Goal: Task Accomplishment & Management: Manage account settings

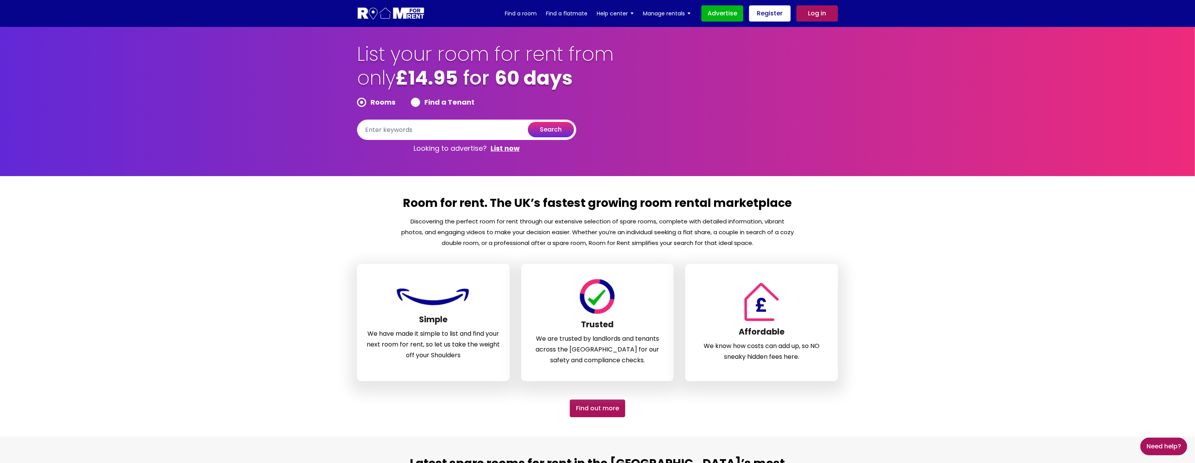
click at [809, 10] on link "Log in" at bounding box center [817, 13] width 42 height 16
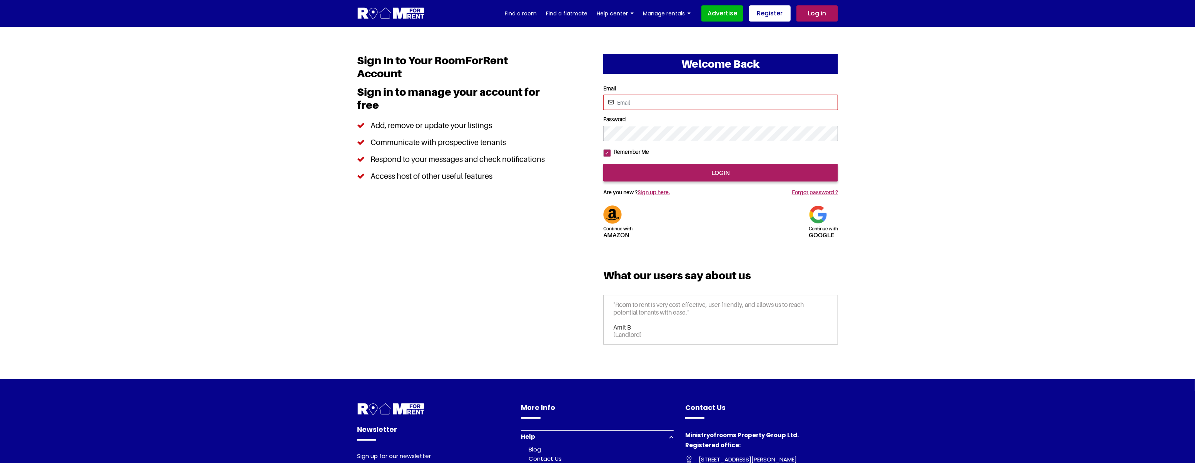
click at [661, 104] on input "Email" at bounding box center [720, 102] width 235 height 15
type input "saurabhsentiments@hotmail.com"
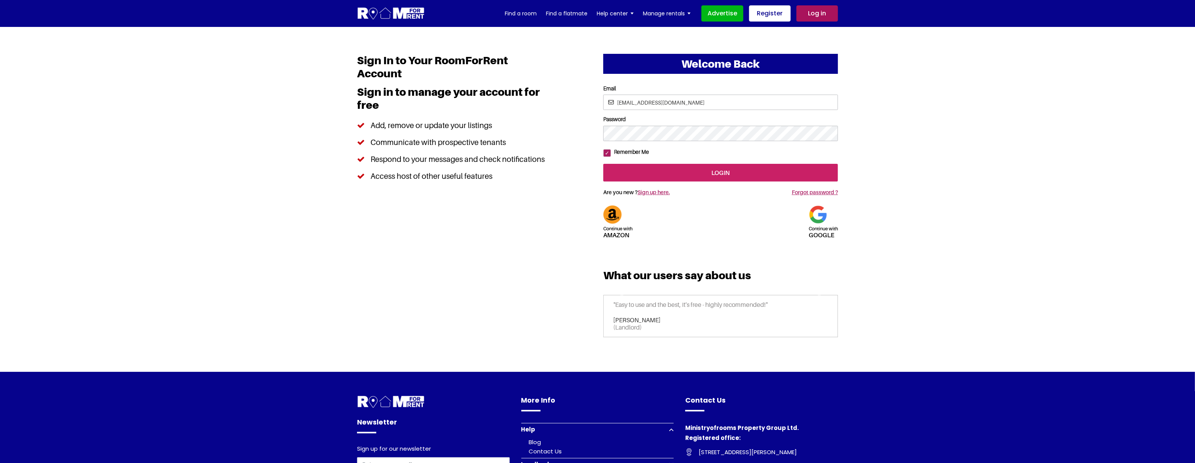
click at [665, 182] on input "login" at bounding box center [720, 173] width 235 height 18
